Goal: Task Accomplishment & Management: Use online tool/utility

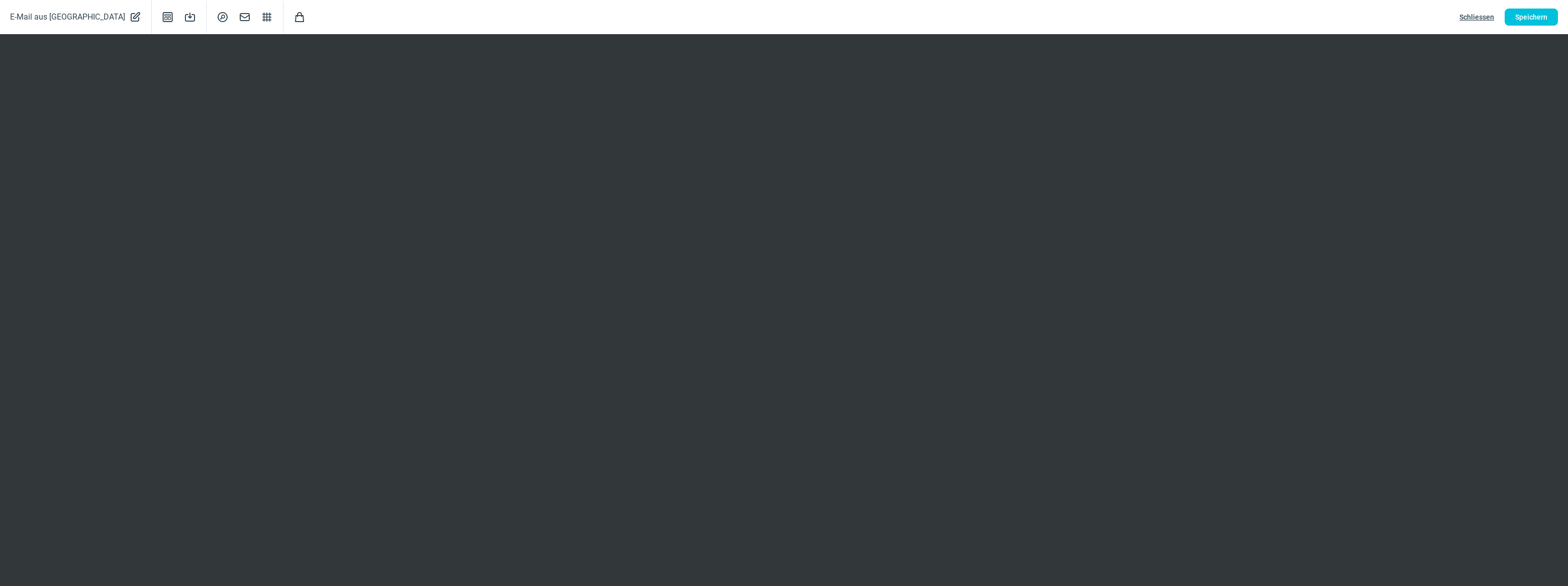
scroll to position [45, 0]
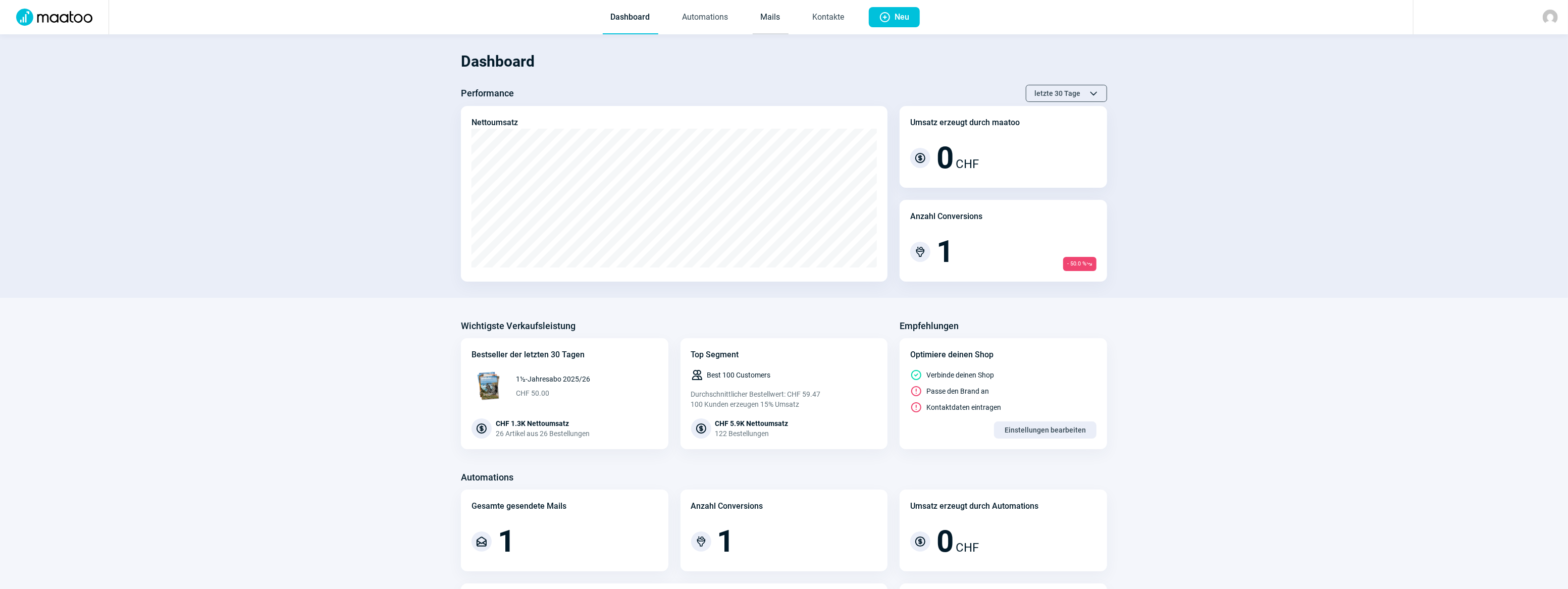
click at [760, 15] on link "Mails" at bounding box center [770, 17] width 36 height 34
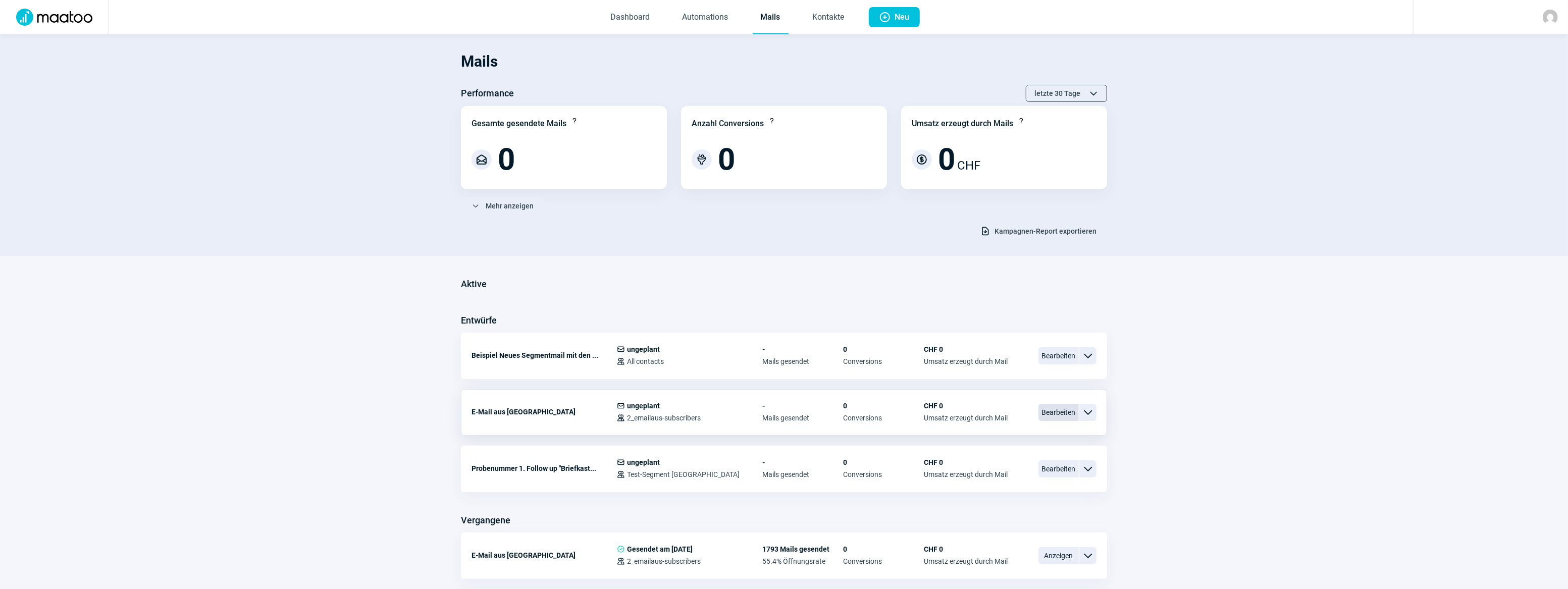
click at [1064, 414] on span "Bearbeiten" at bounding box center [1059, 412] width 41 height 17
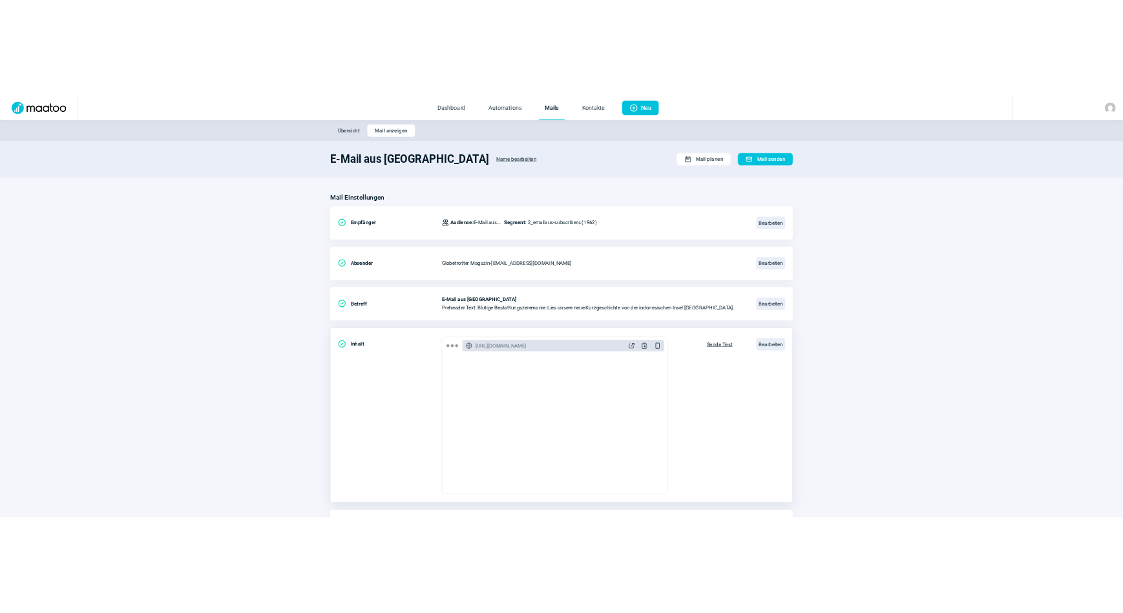
scroll to position [83, 0]
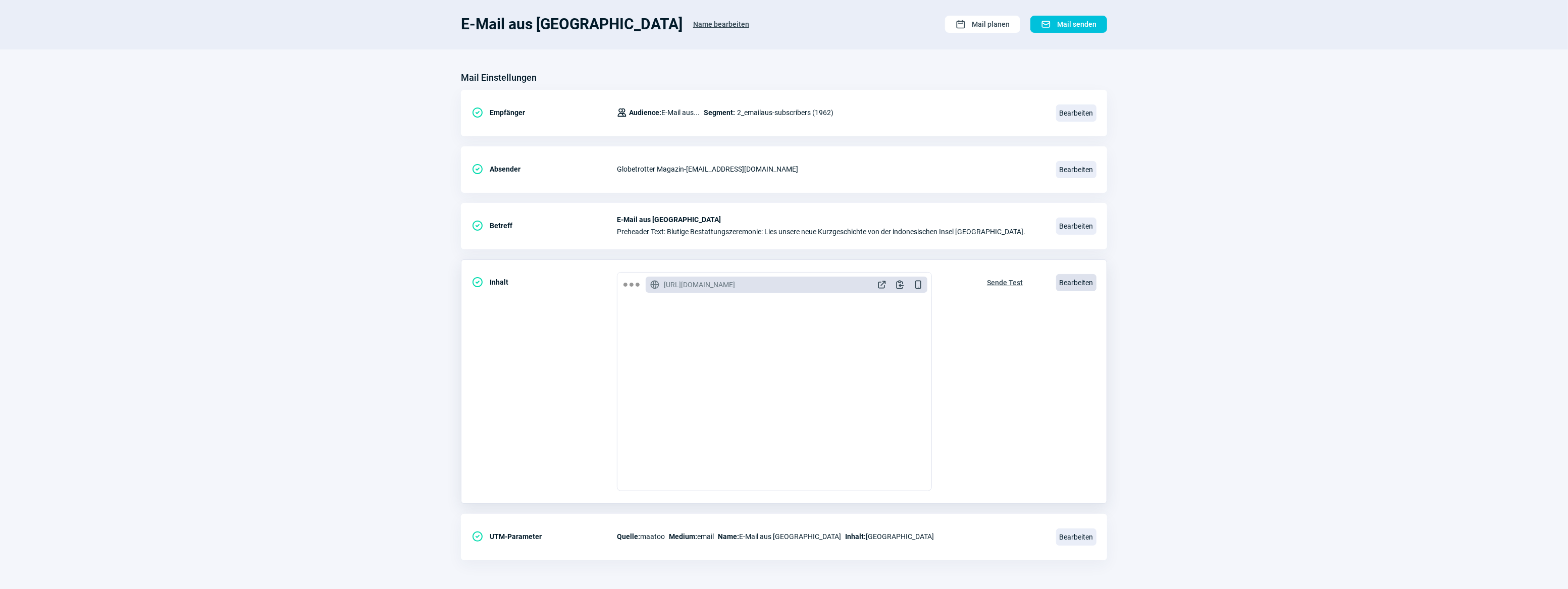
click at [1070, 274] on span "Bearbeiten" at bounding box center [1077, 283] width 41 height 17
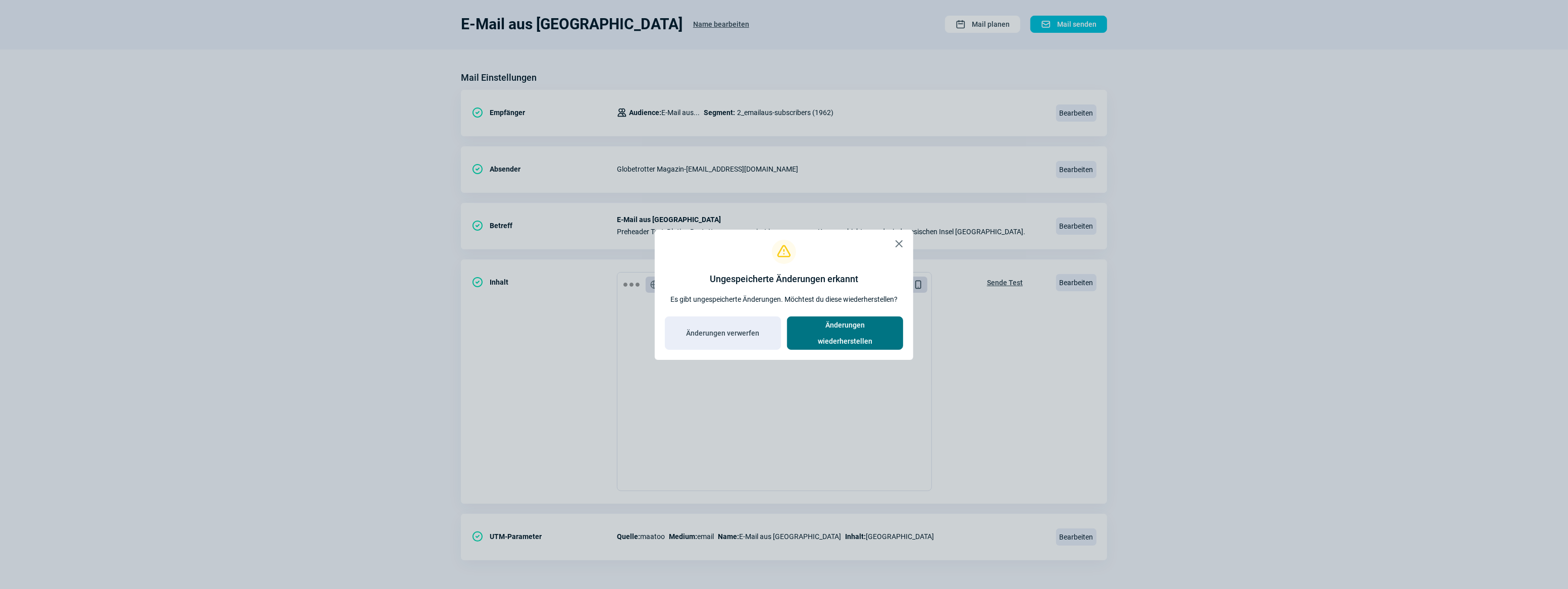
click at [816, 332] on span "Änderungen wiederherstellen" at bounding box center [845, 333] width 95 height 32
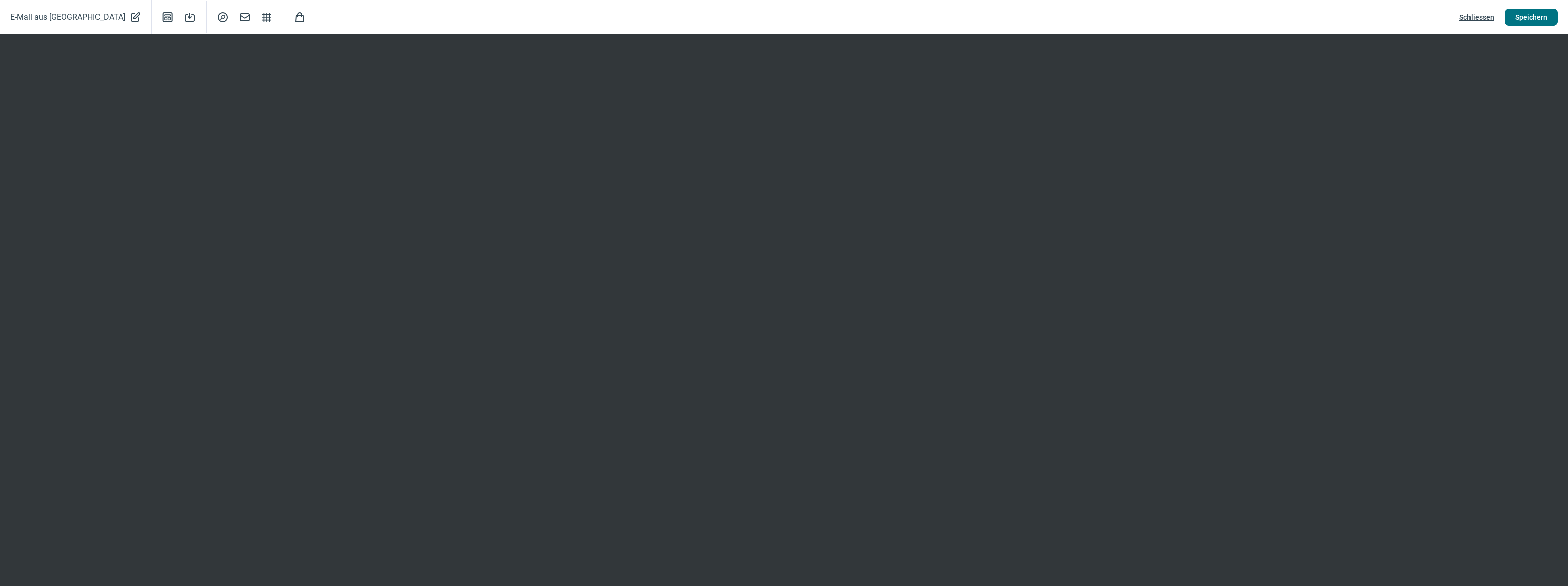
click at [1538, 17] on span "Speichern" at bounding box center [1531, 17] width 32 height 16
